Goal: Navigation & Orientation: Find specific page/section

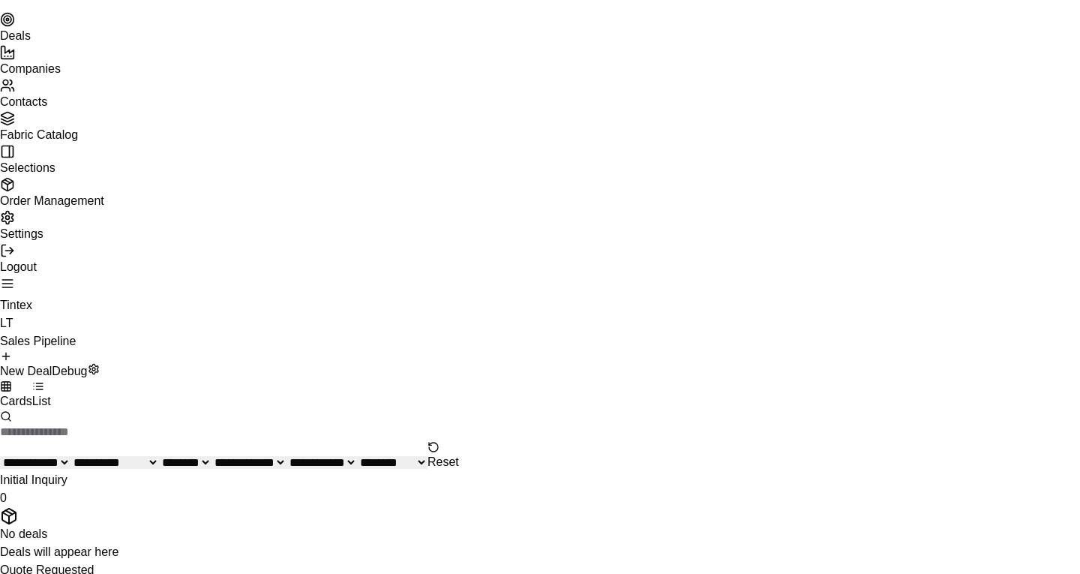
click at [137, 108] on link "Contacts" at bounding box center [540, 93] width 1080 height 30
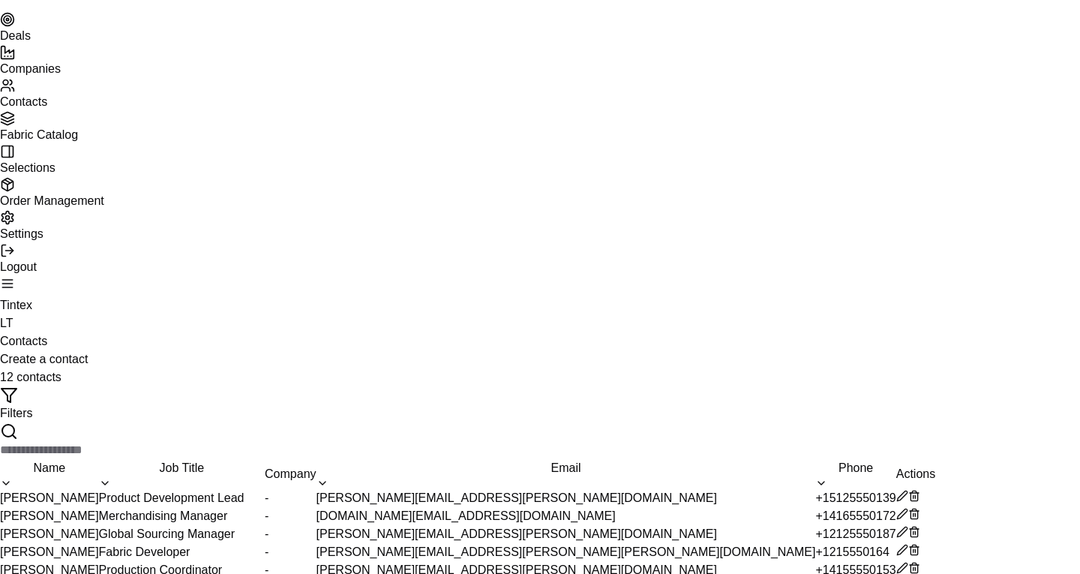
click at [130, 141] on link "Fabric Catalog" at bounding box center [540, 126] width 1080 height 30
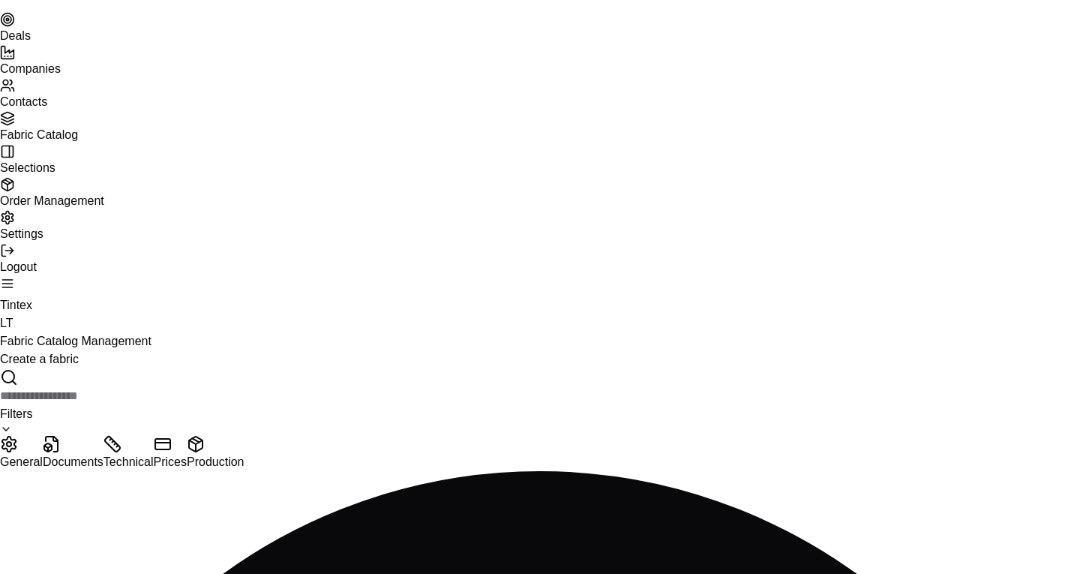
click at [132, 75] on link "Companies" at bounding box center [540, 60] width 1080 height 30
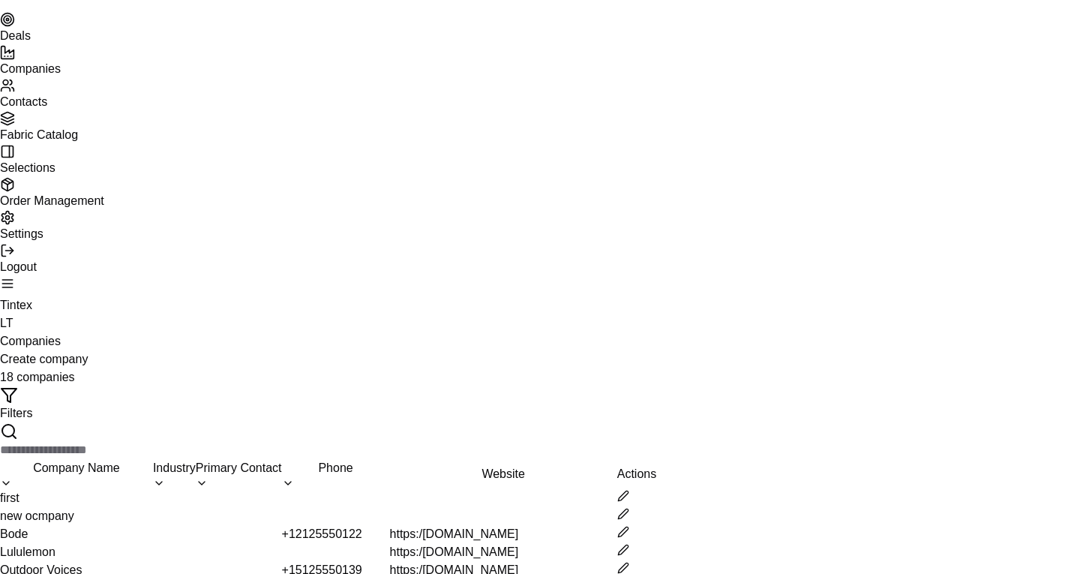
click at [132, 42] on link "Deals" at bounding box center [540, 27] width 1080 height 30
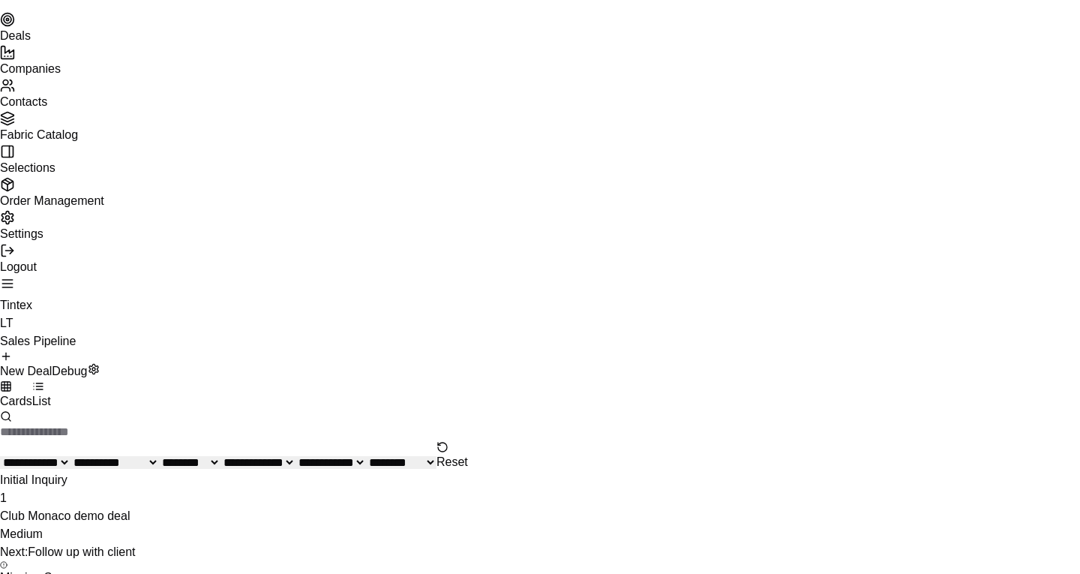
click at [112, 75] on link "Companies" at bounding box center [540, 60] width 1080 height 30
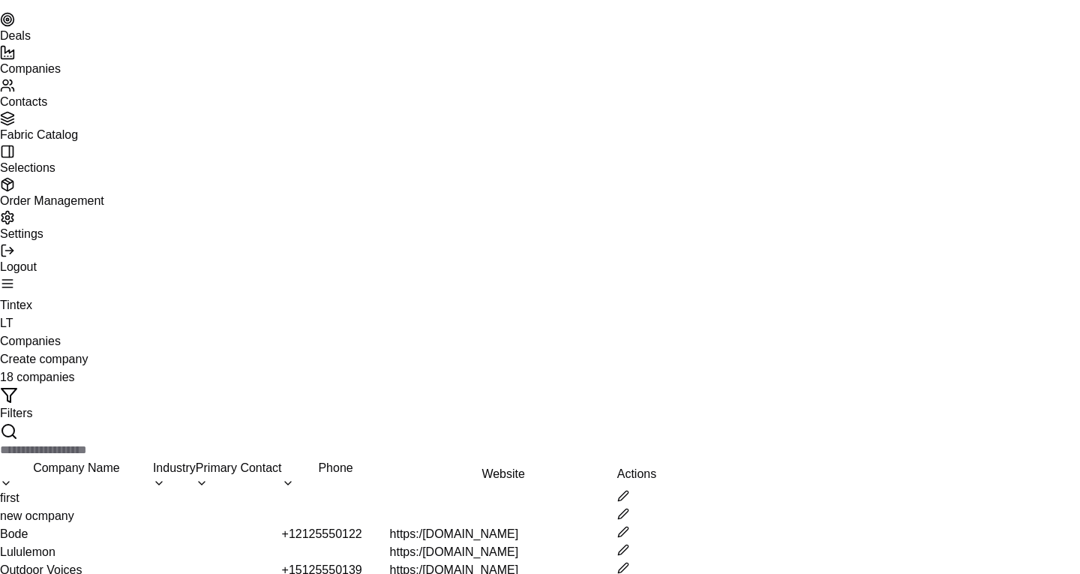
click at [104, 108] on link "Contacts" at bounding box center [540, 93] width 1080 height 30
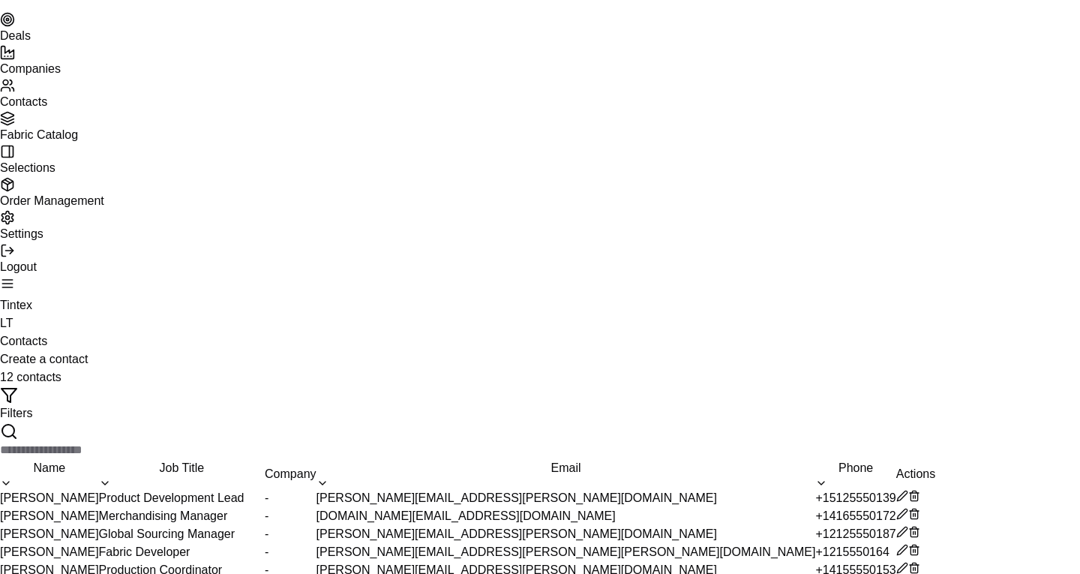
click at [78, 141] on span "Fabric Catalog" at bounding box center [39, 134] width 78 height 13
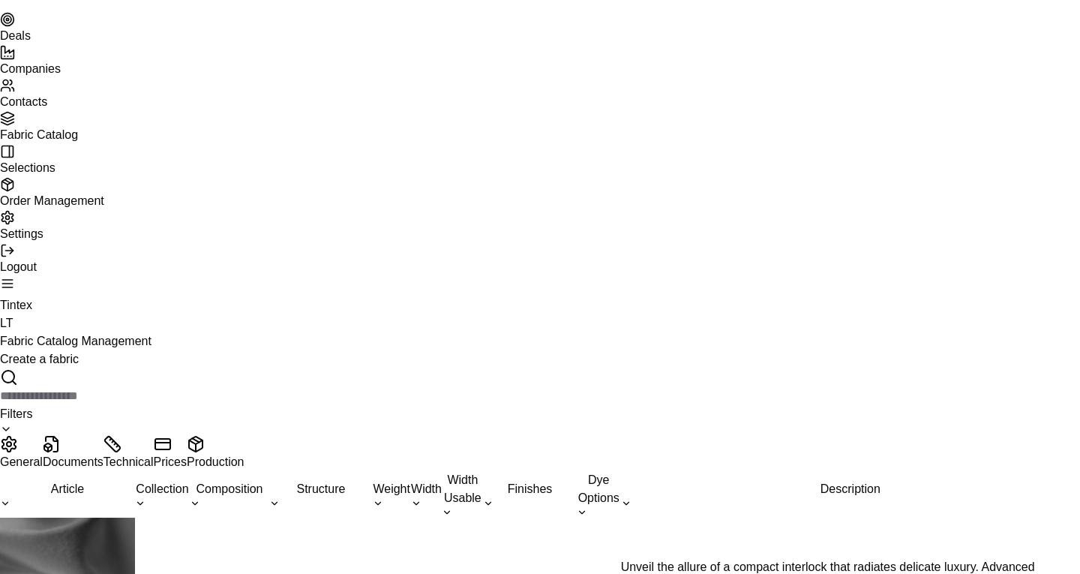
click at [86, 174] on link "Selections" at bounding box center [540, 159] width 1080 height 30
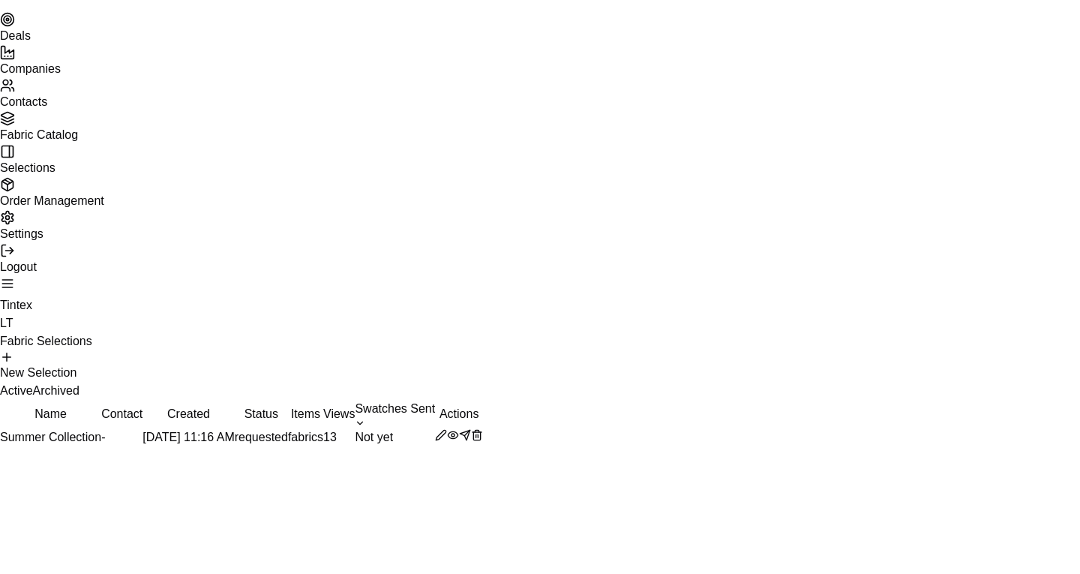
click at [80, 207] on span "Order Management" at bounding box center [52, 200] width 104 height 13
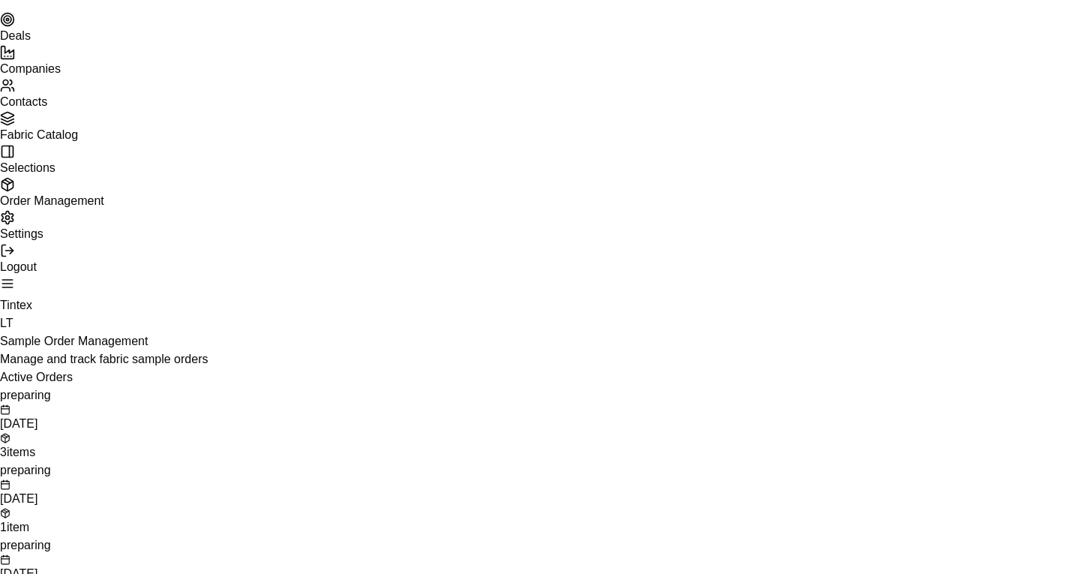
click at [49, 174] on link "Selections" at bounding box center [540, 159] width 1080 height 30
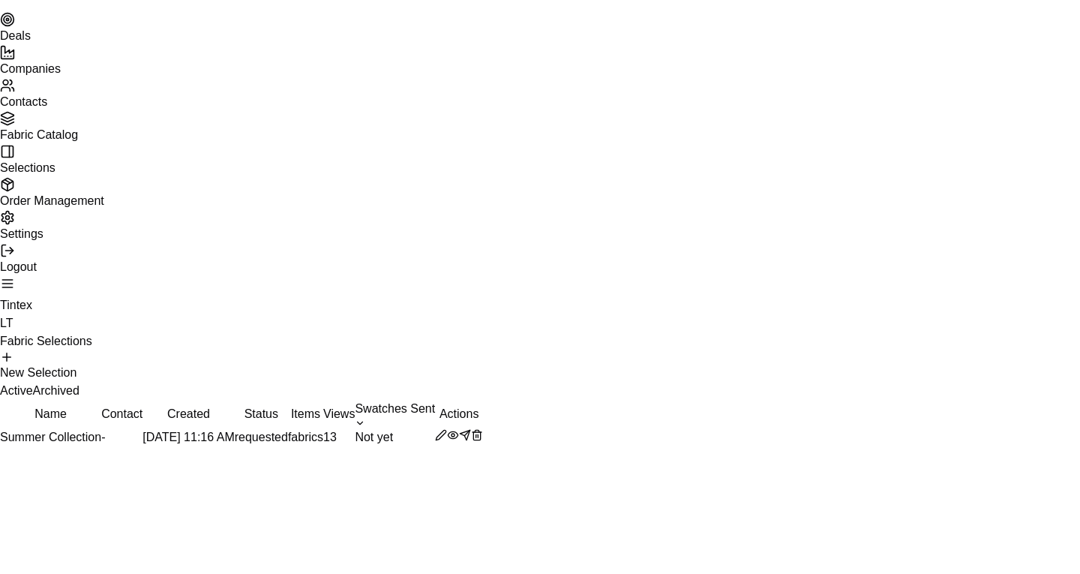
click at [54, 206] on ul "Deals Companies Contacts Fabric Catalog Selections Order Management Settings" at bounding box center [540, 127] width 1080 height 231
click at [47, 108] on span "Contacts" at bounding box center [23, 101] width 47 height 13
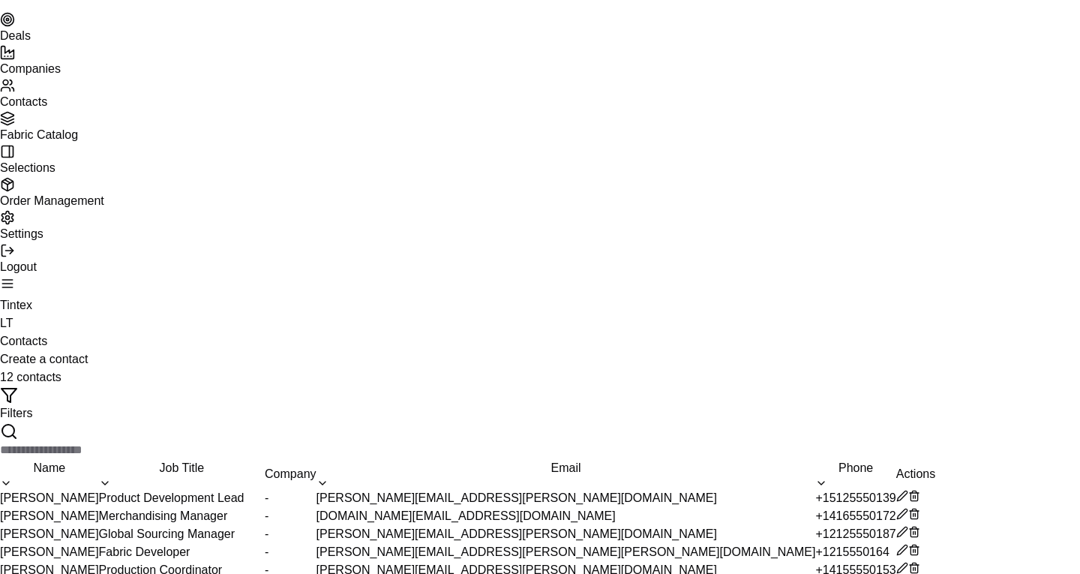
click at [61, 75] on span "Companies" at bounding box center [30, 68] width 61 height 13
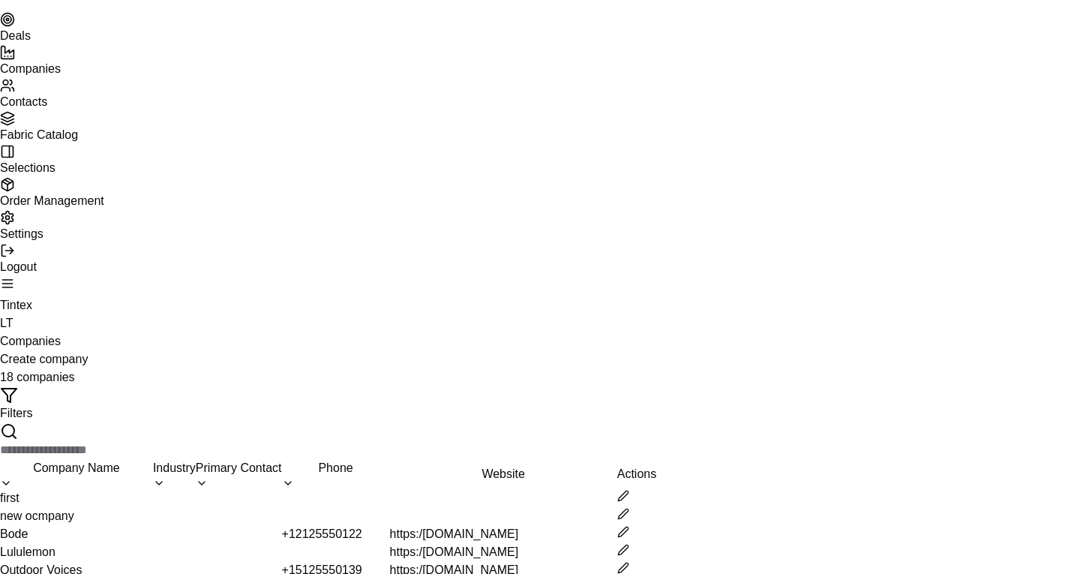
click at [83, 42] on link "Deals" at bounding box center [540, 27] width 1080 height 30
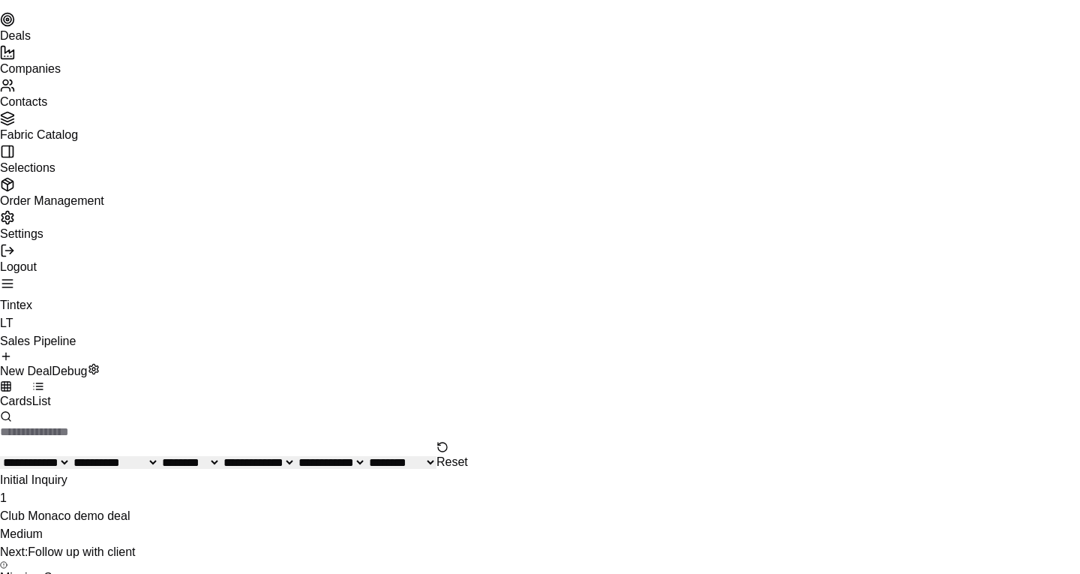
click at [1050, 314] on div "LT" at bounding box center [540, 323] width 1080 height 18
click at [1019, 296] on div "Tintex" at bounding box center [540, 305] width 1080 height 18
click at [1056, 314] on div "LT" at bounding box center [540, 323] width 1080 height 18
click at [106, 75] on link "Companies" at bounding box center [540, 60] width 1080 height 30
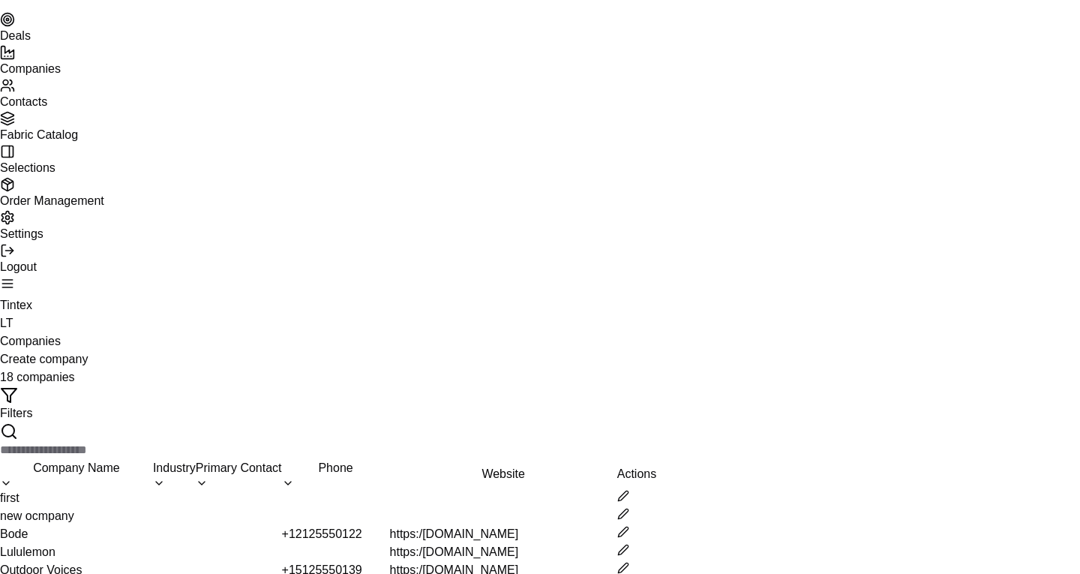
click at [95, 108] on link "Contacts" at bounding box center [540, 93] width 1080 height 30
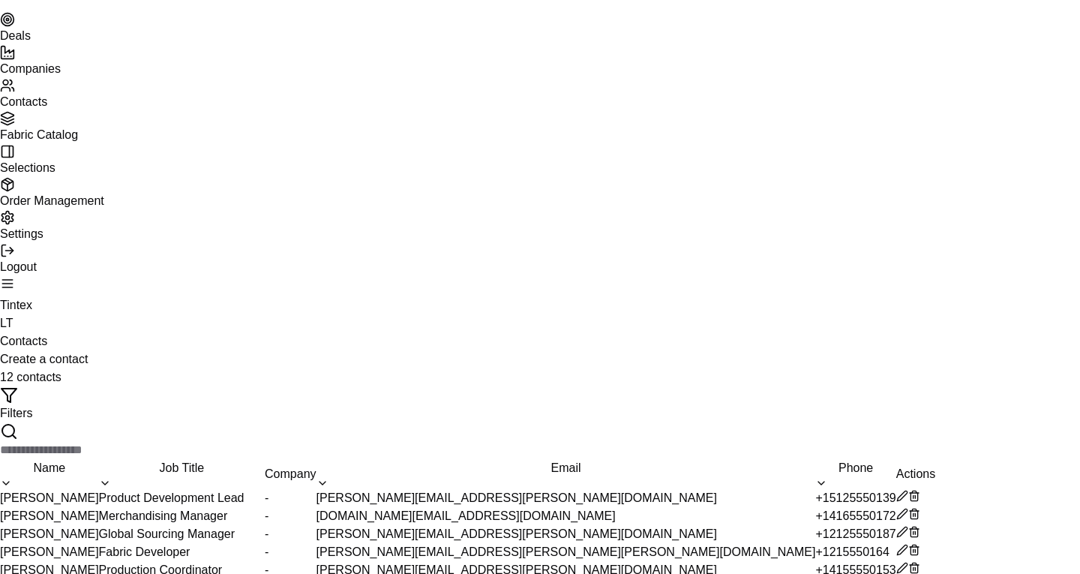
click at [86, 141] on link "Fabric Catalog" at bounding box center [540, 126] width 1080 height 30
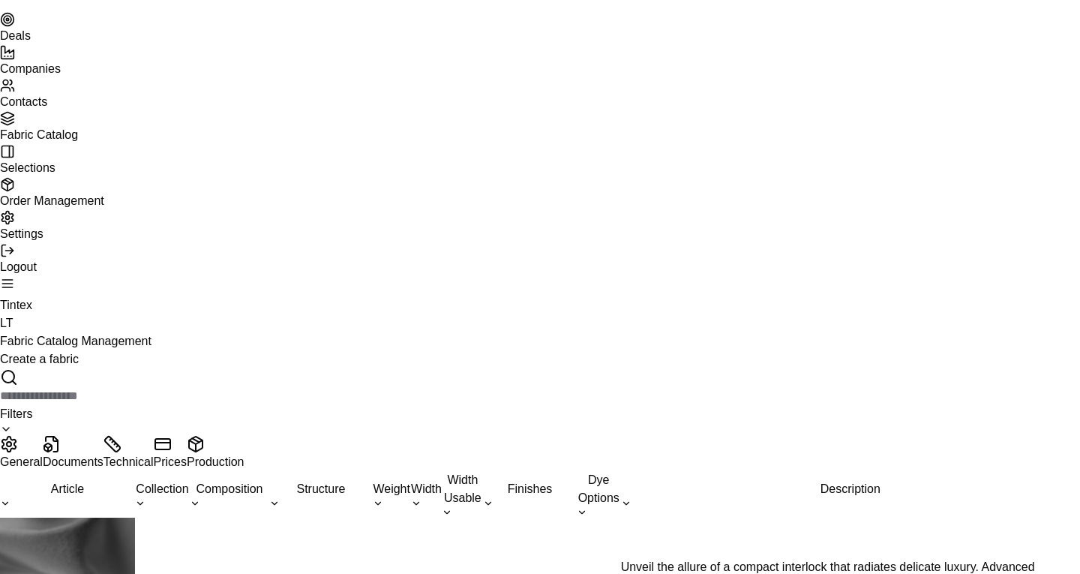
click at [1066, 314] on div "LT" at bounding box center [540, 323] width 1080 height 18
click at [1048, 314] on div "LT" at bounding box center [540, 323] width 1080 height 18
click at [1007, 296] on div "Tintex" at bounding box center [540, 305] width 1080 height 18
click at [15, 276] on button "Toggle sidebar" at bounding box center [7, 283] width 15 height 15
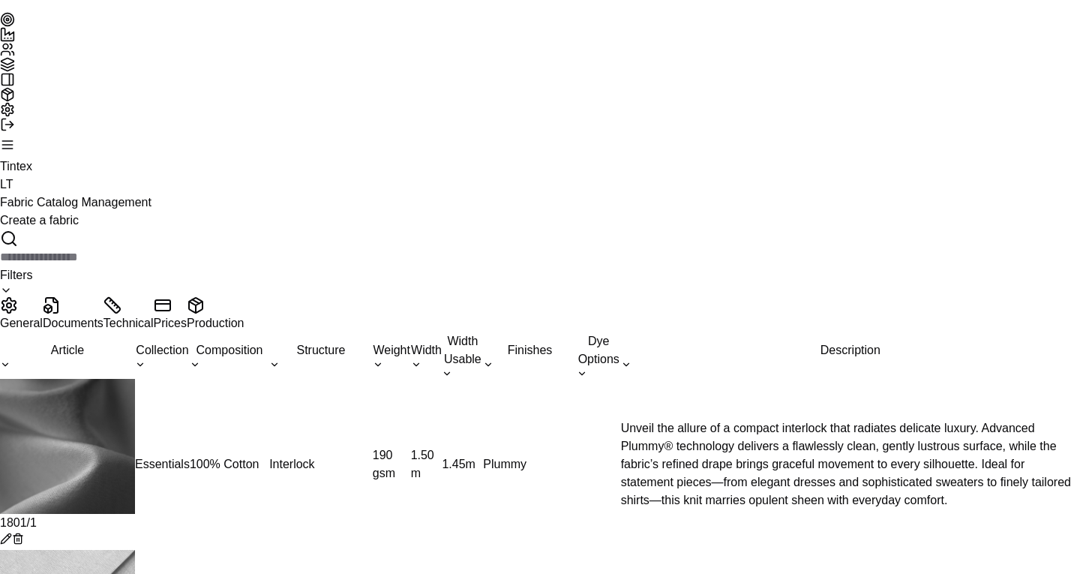
click at [15, 137] on button "Toggle sidebar" at bounding box center [7, 144] width 15 height 15
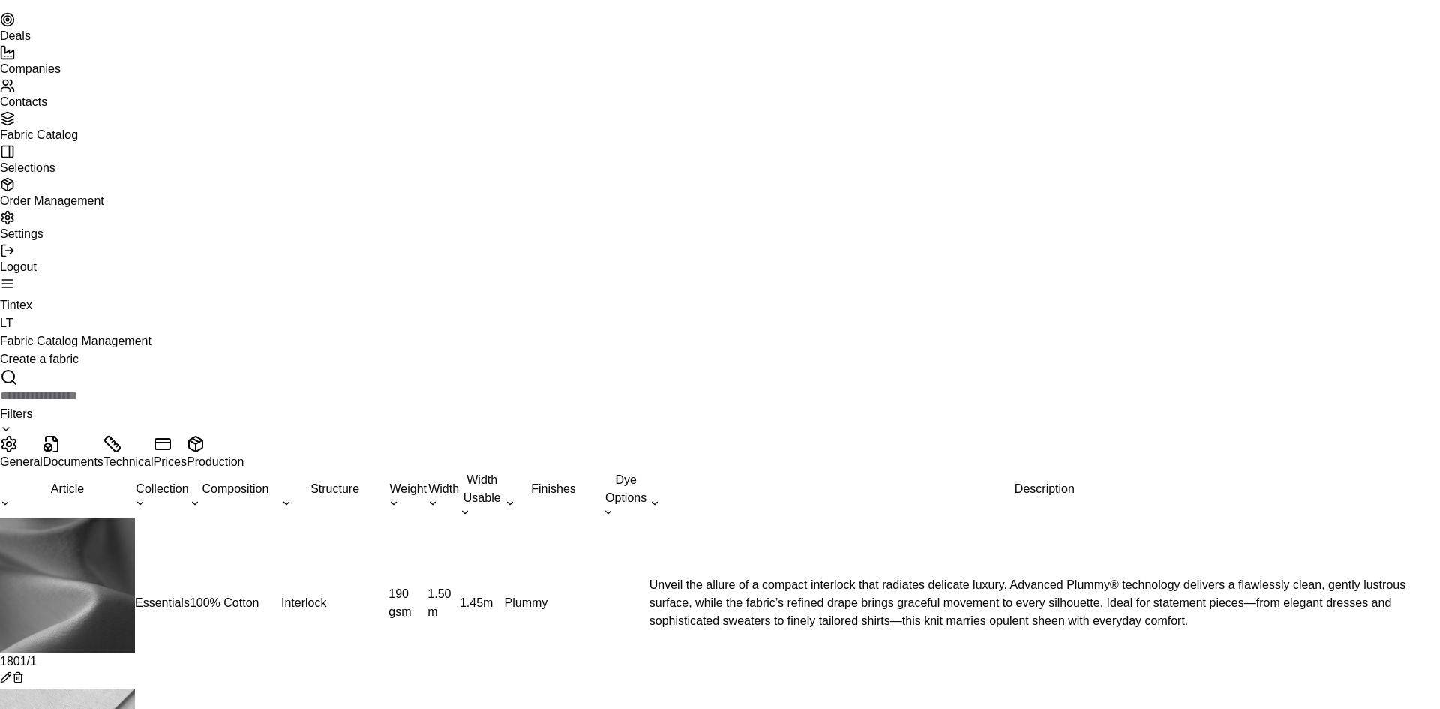
click at [78, 108] on link "Contacts" at bounding box center [720, 93] width 1440 height 30
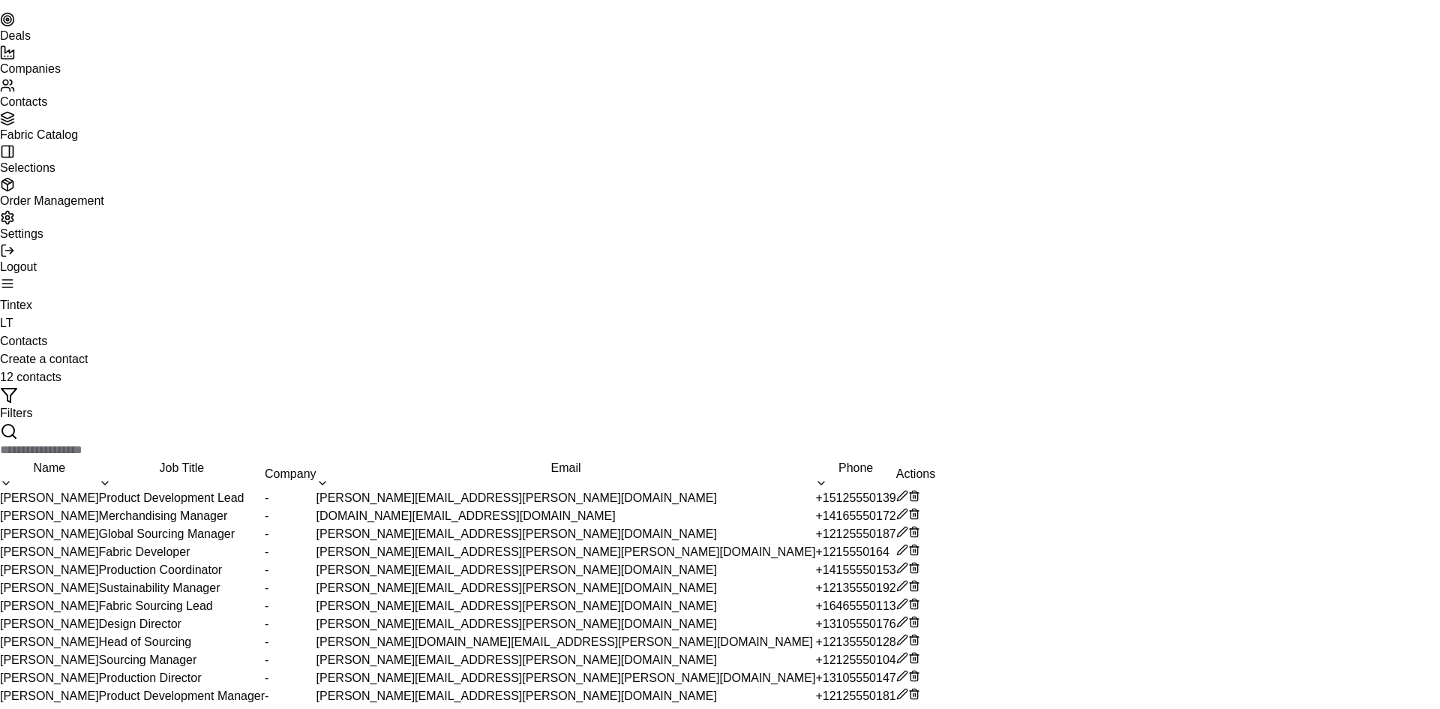
click at [61, 75] on span "Companies" at bounding box center [30, 68] width 61 height 13
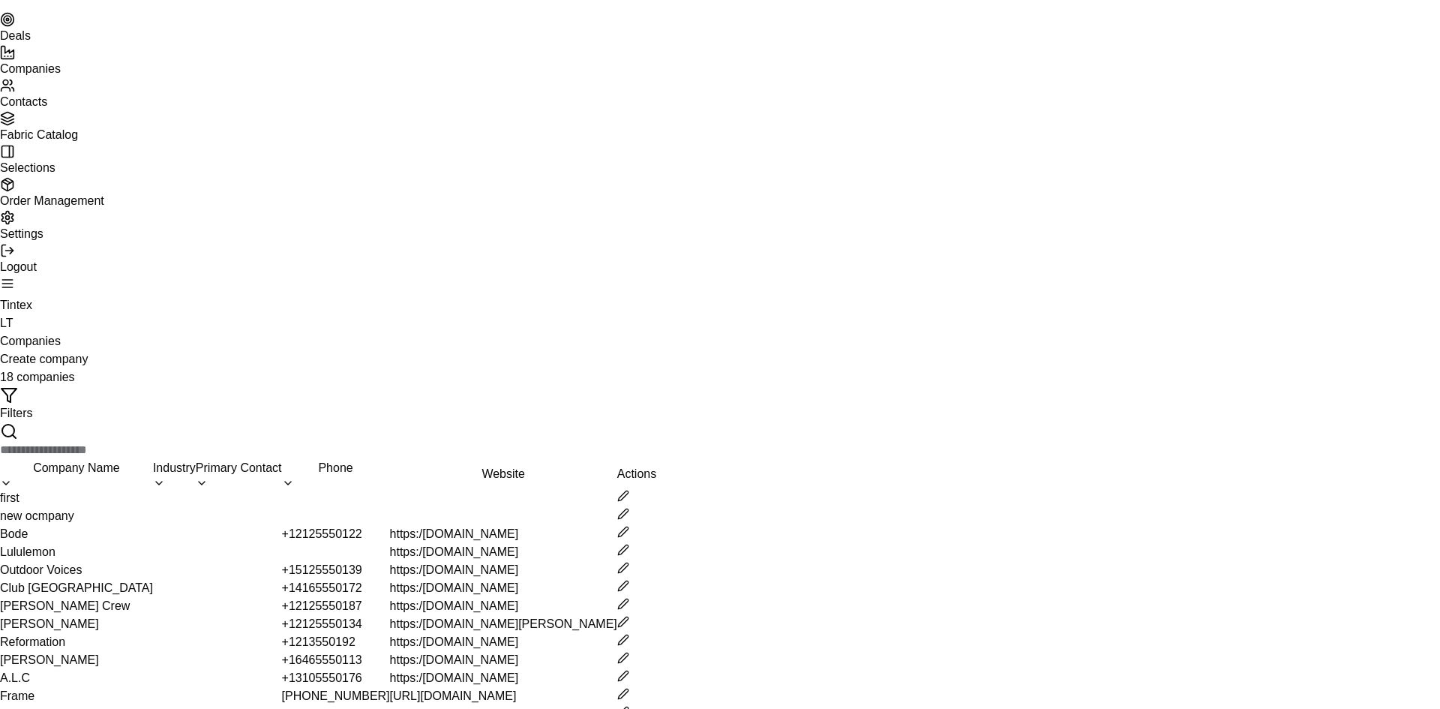
click at [92, 42] on link "Deals" at bounding box center [720, 27] width 1440 height 30
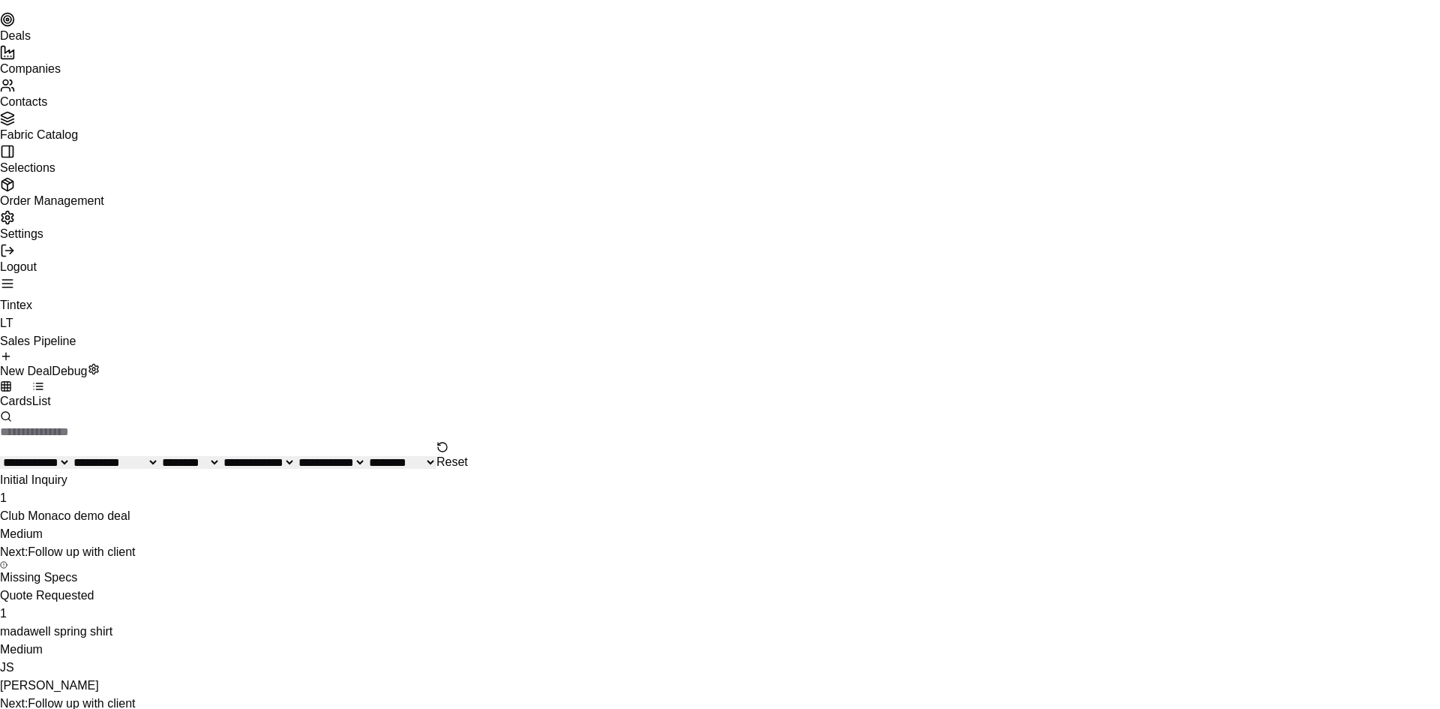
click at [100, 363] on button at bounding box center [94, 369] width 12 height 12
